Goal: Find specific page/section: Find specific page/section

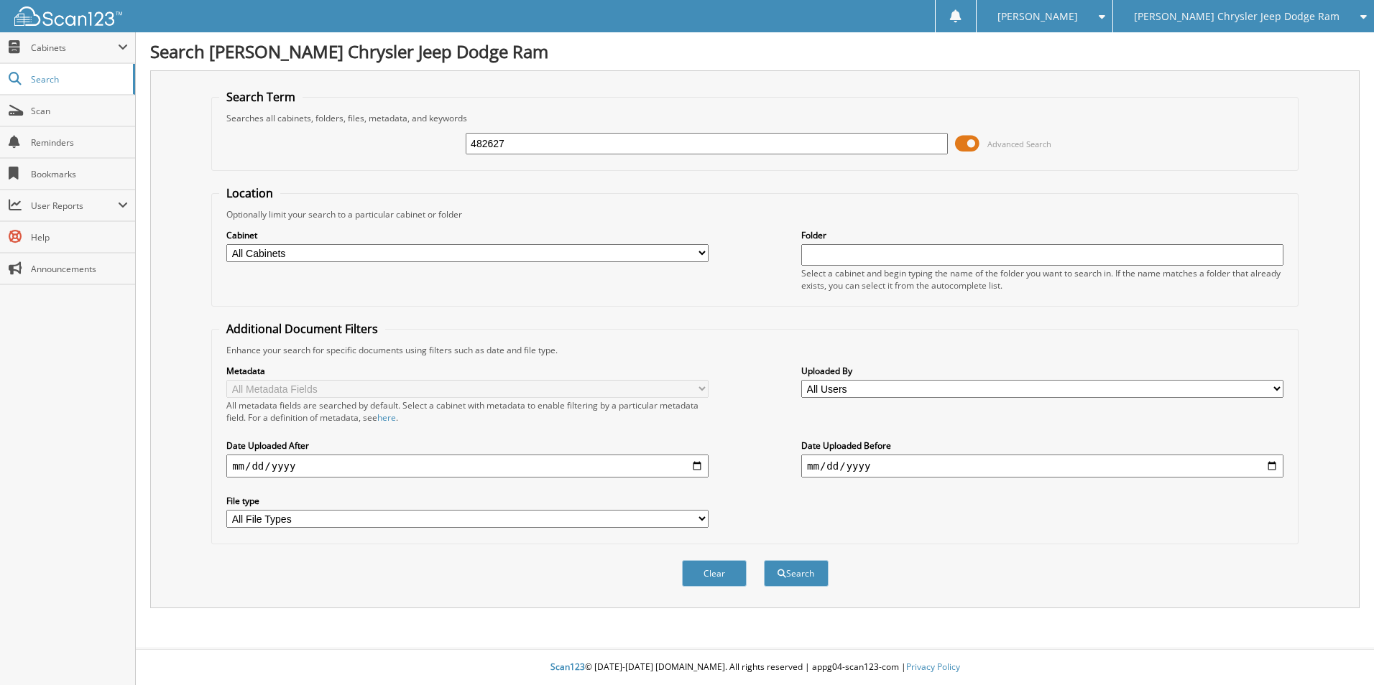
type input "482627"
click at [764, 560] on button "Search" at bounding box center [796, 573] width 65 height 27
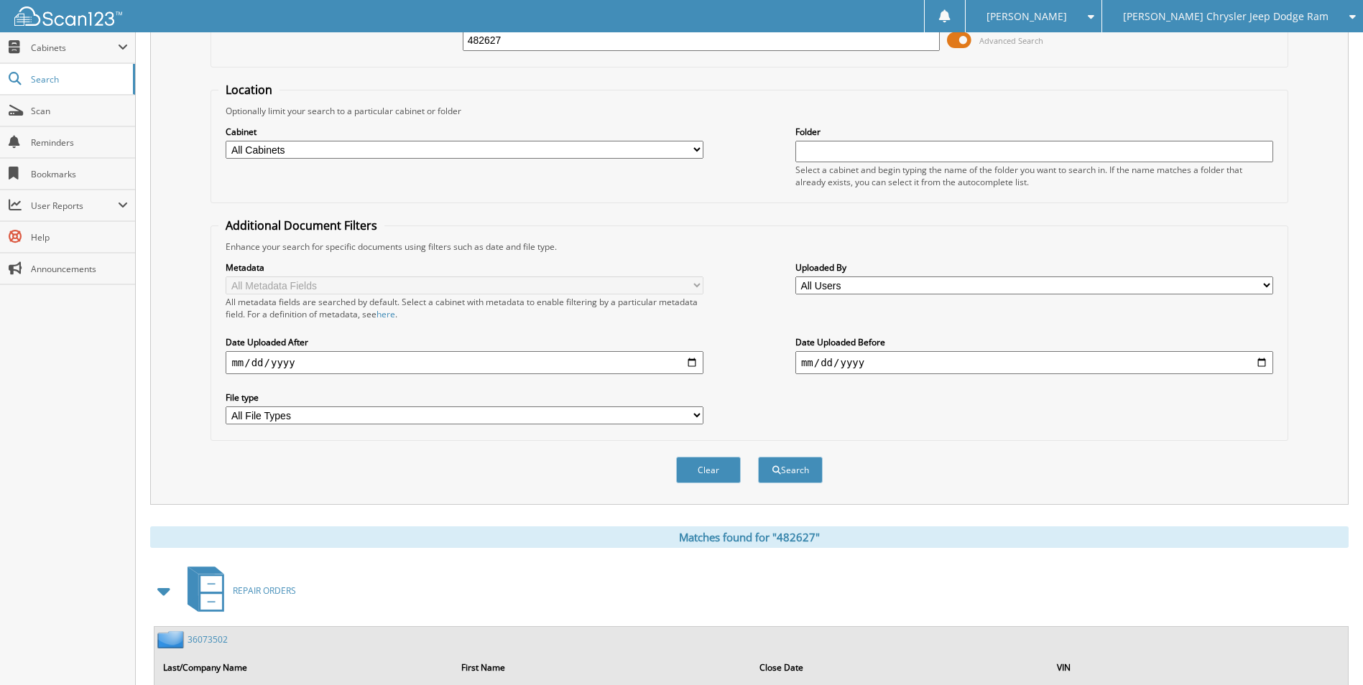
scroll to position [216, 0]
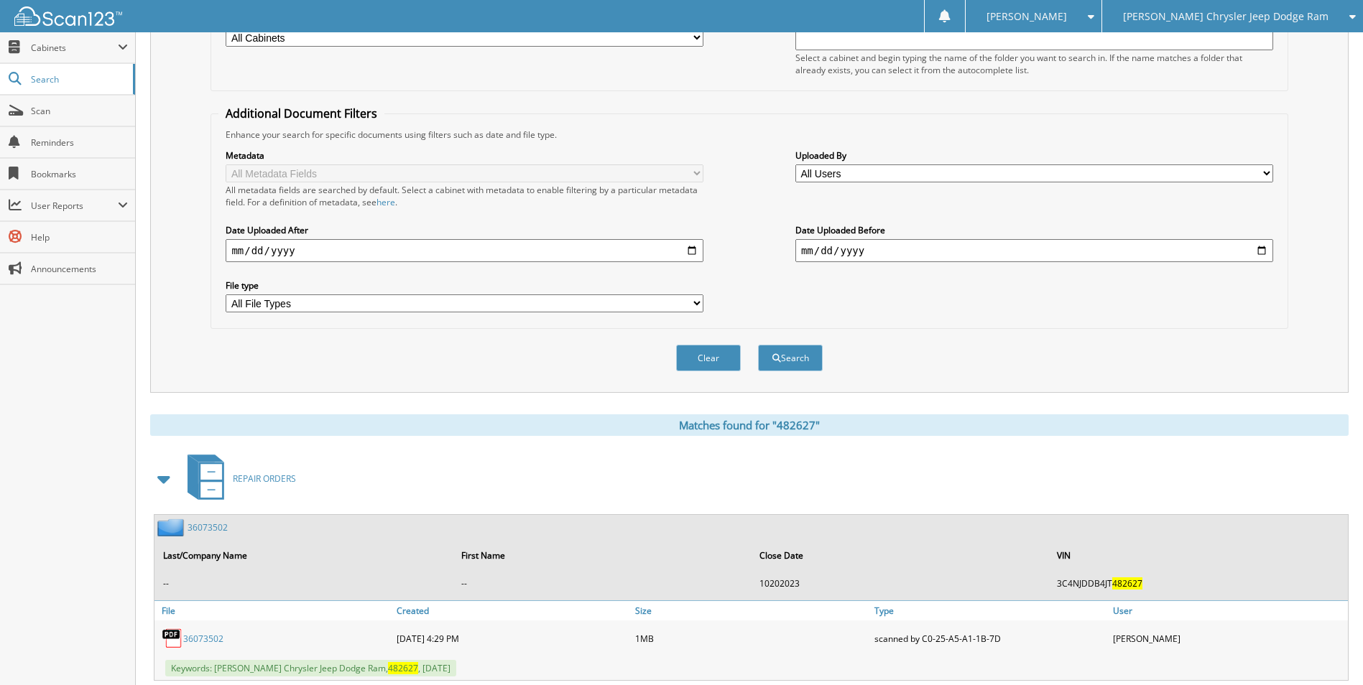
click at [167, 482] on span at bounding box center [164, 479] width 20 height 26
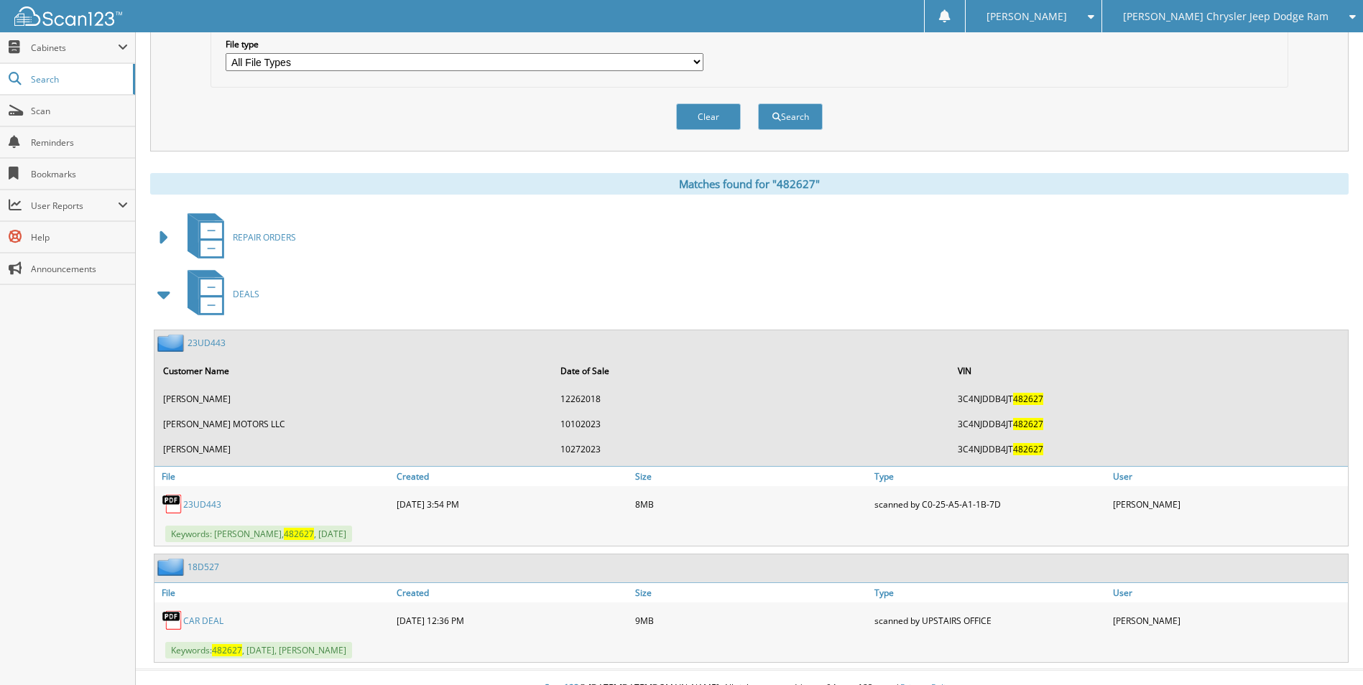
scroll to position [479, 0]
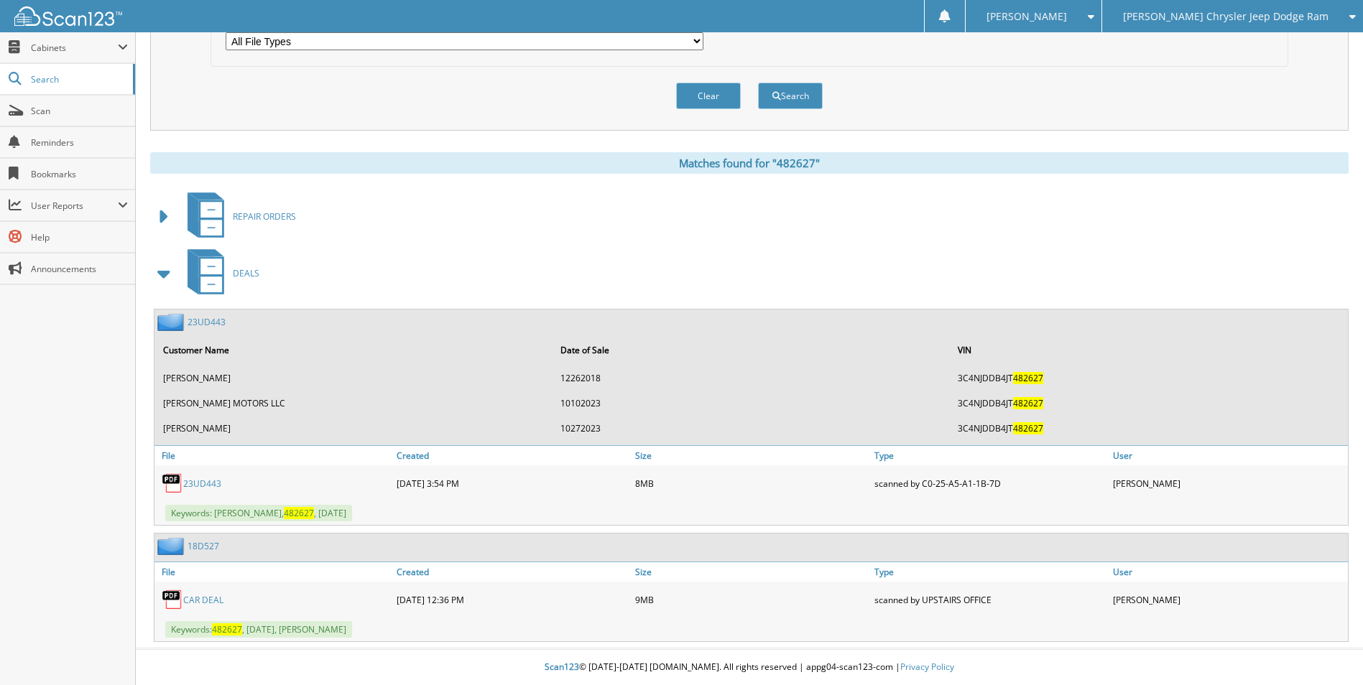
click at [211, 323] on link "23UD443" at bounding box center [207, 322] width 38 height 12
